Goal: Task Accomplishment & Management: Complete application form

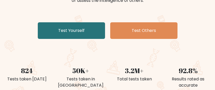
scroll to position [84, 0]
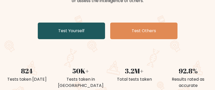
click at [82, 34] on link "Test Yourself" at bounding box center [71, 30] width 67 height 17
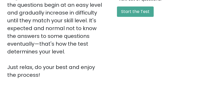
scroll to position [155, 0]
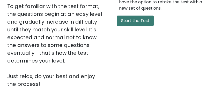
click at [120, 22] on button "Start the Test" at bounding box center [135, 20] width 37 height 10
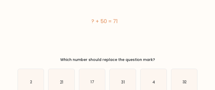
scroll to position [52, 0]
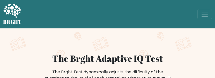
scroll to position [52, 0]
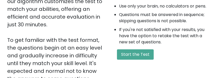
scroll to position [129, 0]
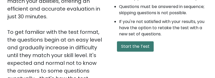
click at [146, 46] on button "Start the Test" at bounding box center [135, 46] width 37 height 10
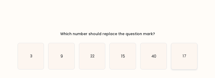
scroll to position [42, 0]
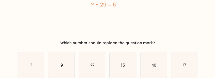
click at [128, 66] on icon "15" at bounding box center [122, 65] width 26 height 26
radio input "true"
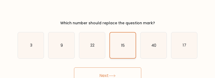
scroll to position [68, 0]
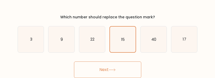
click at [128, 66] on button "Next" at bounding box center [107, 69] width 67 height 17
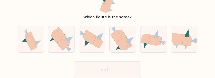
scroll to position [0, 0]
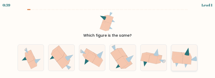
click at [177, 59] on icon at bounding box center [178, 60] width 10 height 8
click at [108, 40] on input "f." at bounding box center [107, 39] width 0 height 1
radio input "true"
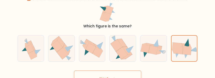
scroll to position [18, 0]
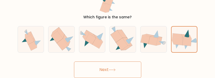
click at [134, 66] on button "Next" at bounding box center [107, 69] width 67 height 17
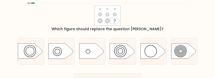
scroll to position [0, 0]
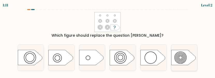
click at [178, 58] on icon at bounding box center [183, 57] width 24 height 15
click at [108, 40] on input "f." at bounding box center [107, 39] width 0 height 1
radio input "true"
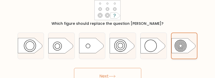
scroll to position [18, 0]
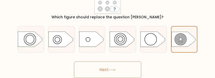
click at [132, 67] on button "Next" at bounding box center [107, 69] width 67 height 17
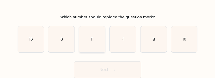
scroll to position [42, 0]
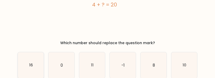
click at [38, 62] on icon "16" at bounding box center [31, 65] width 26 height 26
radio input "true"
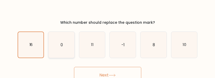
scroll to position [68, 0]
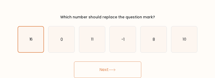
click at [96, 70] on button "Next" at bounding box center [107, 69] width 67 height 17
click at [125, 69] on button "Next" at bounding box center [107, 69] width 67 height 17
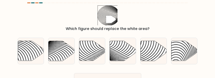
scroll to position [0, 0]
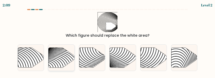
click at [65, 56] on icon at bounding box center [69, 69] width 52 height 52
click at [107, 40] on input "b." at bounding box center [107, 39] width 0 height 1
radio input "true"
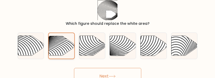
scroll to position [18, 0]
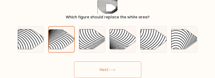
click at [85, 71] on button "Next" at bounding box center [107, 69] width 67 height 17
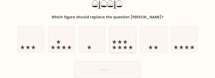
click at [128, 39] on icon at bounding box center [122, 39] width 26 height 21
click at [108, 22] on input "d." at bounding box center [107, 21] width 0 height 1
radio input "true"
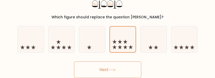
click at [111, 77] on button "Next" at bounding box center [107, 69] width 67 height 17
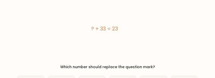
click at [110, 71] on form "a. 4" at bounding box center [107, 59] width 215 height 137
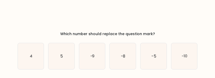
scroll to position [52, 0]
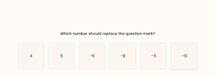
click at [180, 59] on icon "-10" at bounding box center [184, 56] width 26 height 26
radio input "true"
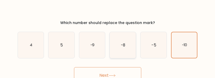
scroll to position [68, 0]
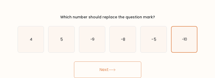
click at [126, 67] on button "Next" at bounding box center [107, 69] width 67 height 17
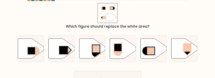
scroll to position [0, 0]
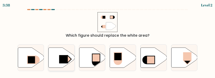
click at [60, 62] on rect at bounding box center [63, 59] width 9 height 8
click at [107, 40] on input "b." at bounding box center [107, 39] width 0 height 1
radio input "true"
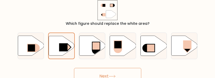
scroll to position [18, 0]
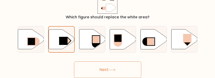
click at [95, 66] on button "Next" at bounding box center [107, 69] width 67 height 17
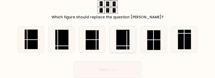
click at [127, 46] on line at bounding box center [122, 46] width 13 height 0
click at [108, 22] on input "d." at bounding box center [107, 21] width 0 height 1
radio input "true"
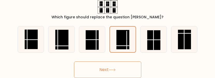
click at [125, 69] on button "Next" at bounding box center [107, 69] width 67 height 17
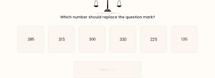
scroll to position [0, 0]
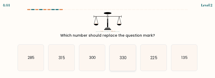
click at [120, 55] on text "330" at bounding box center [122, 57] width 7 height 5
click at [108, 40] on input "d. 330" at bounding box center [107, 39] width 0 height 1
radio input "true"
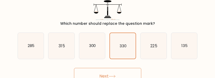
scroll to position [18, 0]
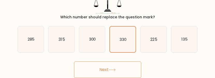
click at [105, 74] on button "Next" at bounding box center [107, 69] width 67 height 17
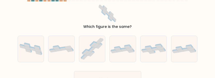
scroll to position [0, 0]
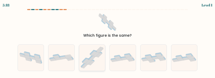
click at [89, 56] on icon at bounding box center [92, 57] width 26 height 25
click at [107, 40] on input "c." at bounding box center [107, 39] width 0 height 1
radio input "true"
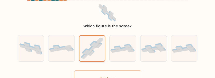
scroll to position [18, 0]
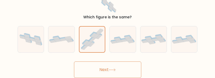
click at [96, 65] on button "Next" at bounding box center [107, 69] width 67 height 17
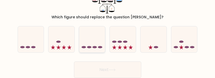
scroll to position [0, 0]
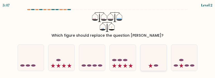
click at [151, 59] on icon at bounding box center [153, 57] width 26 height 21
click at [108, 40] on input "e." at bounding box center [107, 39] width 0 height 1
radio input "true"
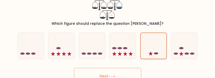
scroll to position [18, 0]
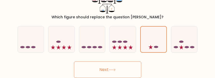
click at [114, 74] on button "Next" at bounding box center [107, 69] width 67 height 17
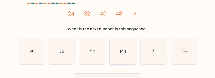
scroll to position [0, 0]
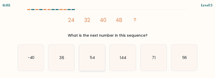
click at [94, 63] on icon "54" at bounding box center [92, 58] width 26 height 26
click at [107, 40] on input "c. 54" at bounding box center [107, 39] width 0 height 1
radio input "true"
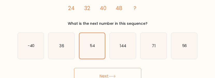
scroll to position [18, 0]
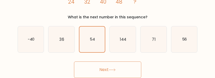
click at [95, 67] on button "Next" at bounding box center [107, 69] width 67 height 17
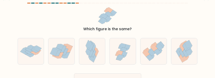
scroll to position [0, 0]
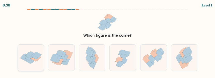
click at [31, 62] on icon at bounding box center [29, 62] width 8 height 4
click at [107, 40] on input "a." at bounding box center [107, 39] width 0 height 1
radio input "true"
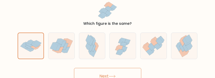
scroll to position [18, 0]
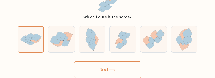
click at [97, 71] on button "Next" at bounding box center [107, 69] width 67 height 17
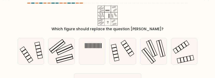
scroll to position [0, 0]
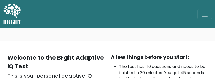
scroll to position [129, 0]
